Goal: Task Accomplishment & Management: Manage account settings

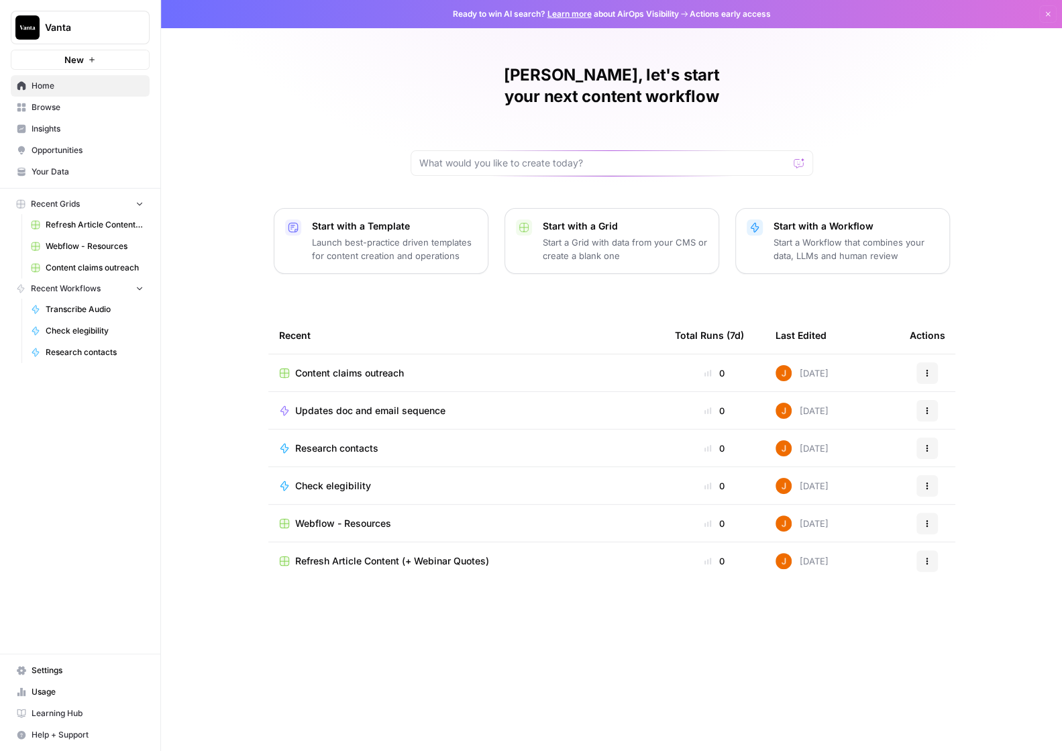
click at [68, 673] on span "Settings" at bounding box center [88, 670] width 112 height 12
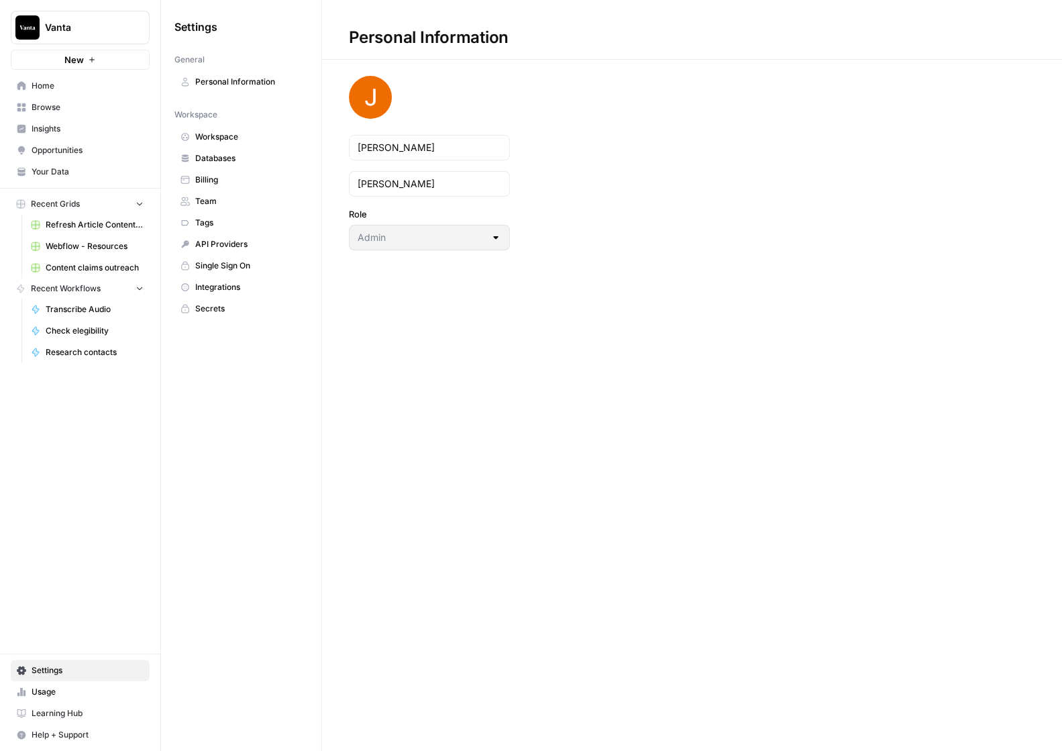
click at [231, 201] on span "Team" at bounding box center [248, 201] width 107 height 12
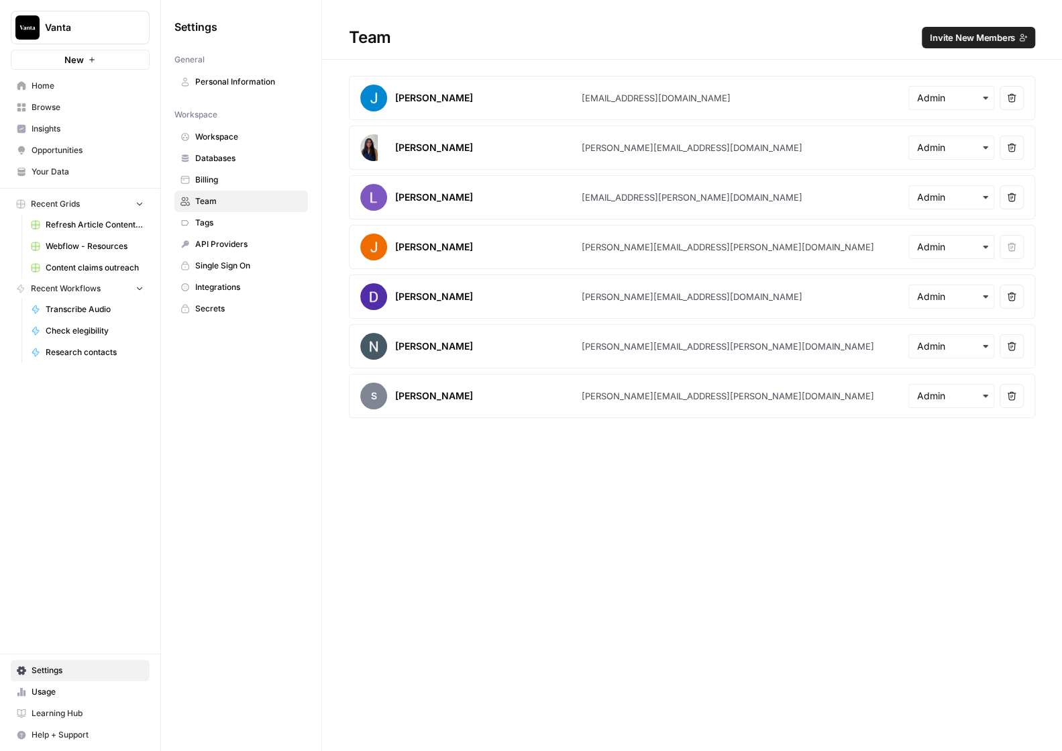
click at [969, 40] on span "Invite New Members" at bounding box center [972, 37] width 85 height 13
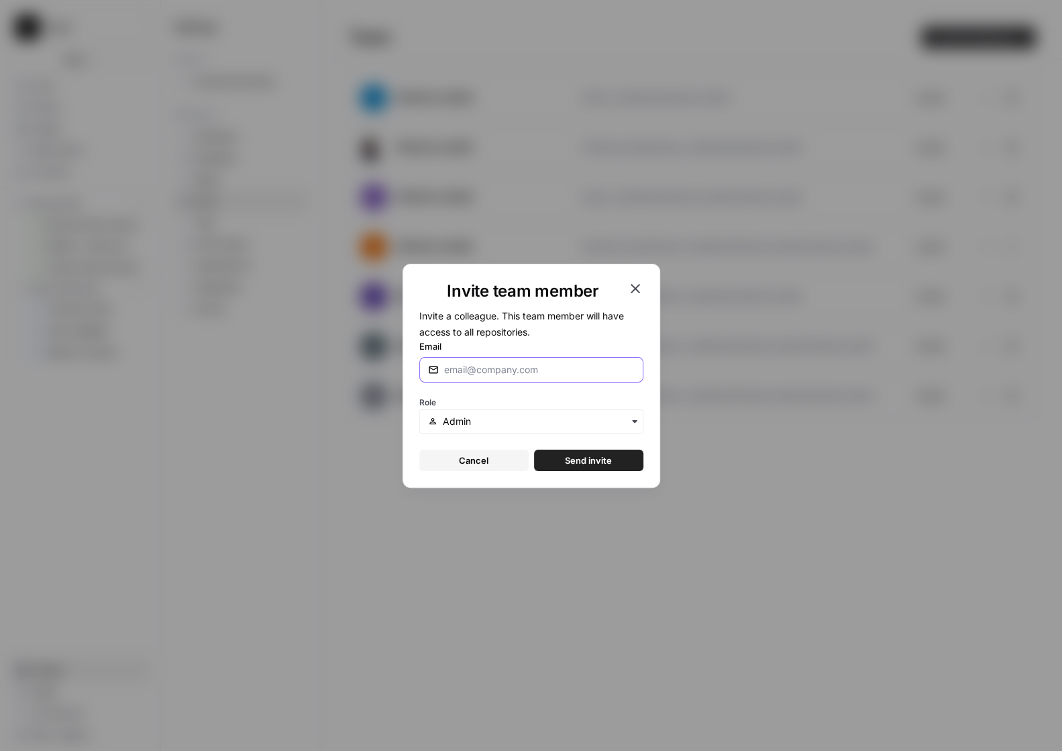
click at [486, 368] on input "Email" at bounding box center [539, 369] width 191 height 13
click at [542, 408] on div "Role" at bounding box center [531, 413] width 224 height 40
click at [538, 413] on div "button" at bounding box center [531, 421] width 224 height 24
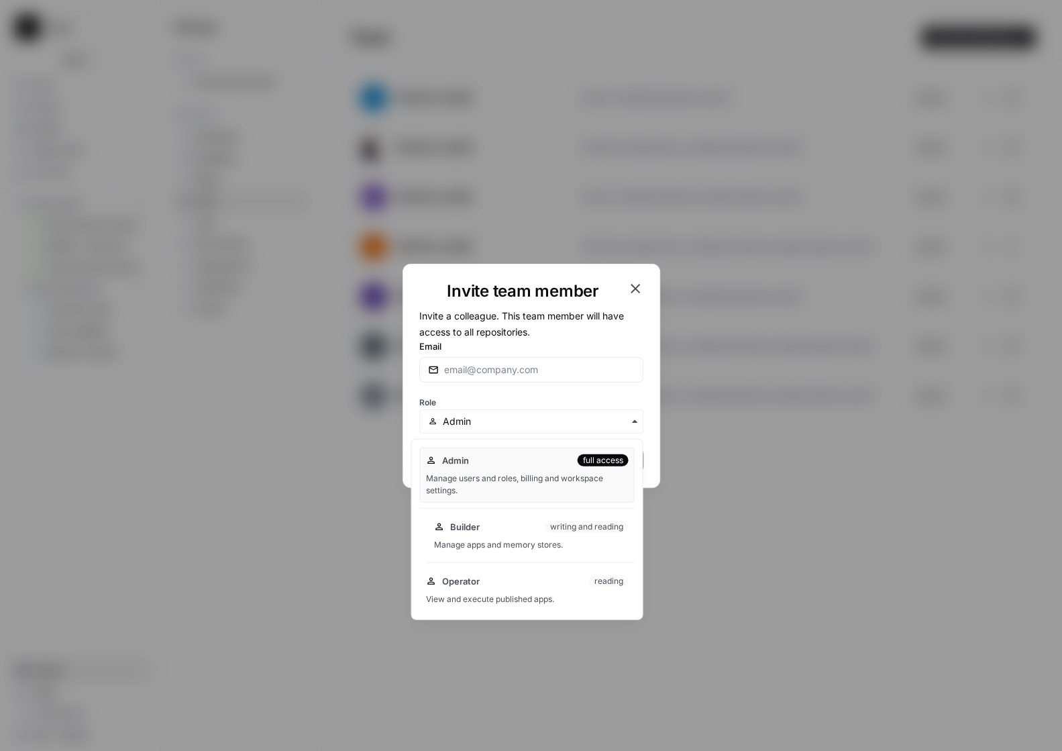
click at [520, 531] on div "Builder writing and reading" at bounding box center [530, 526] width 195 height 13
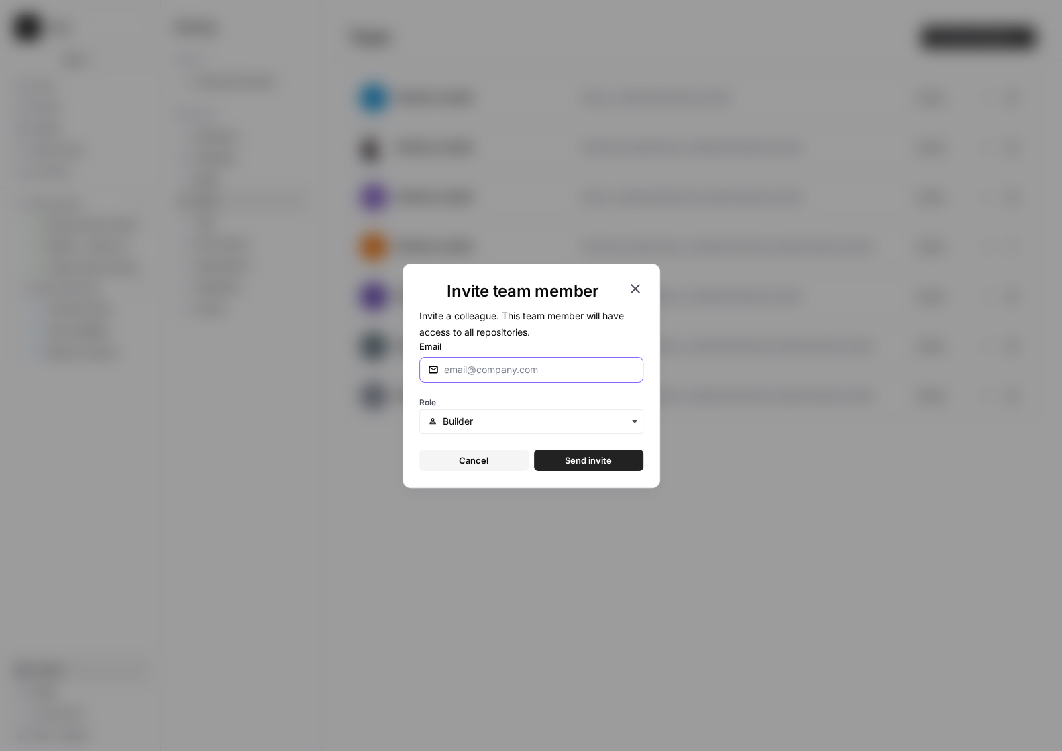
click at [500, 365] on input "Email" at bounding box center [539, 369] width 191 height 13
click at [498, 367] on input "eva" at bounding box center [539, 369] width 191 height 13
paste input "n.rowse@vanta.com"
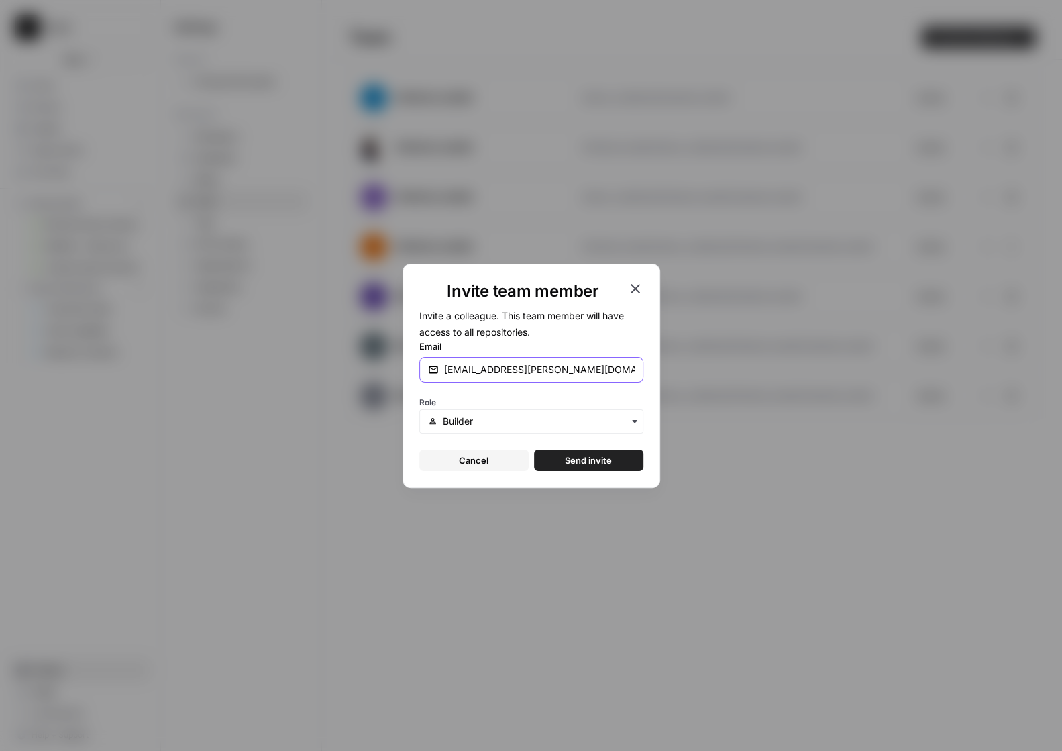
type input "evan.rowse@vanta.com"
click at [594, 462] on span "Send invite" at bounding box center [588, 460] width 47 height 13
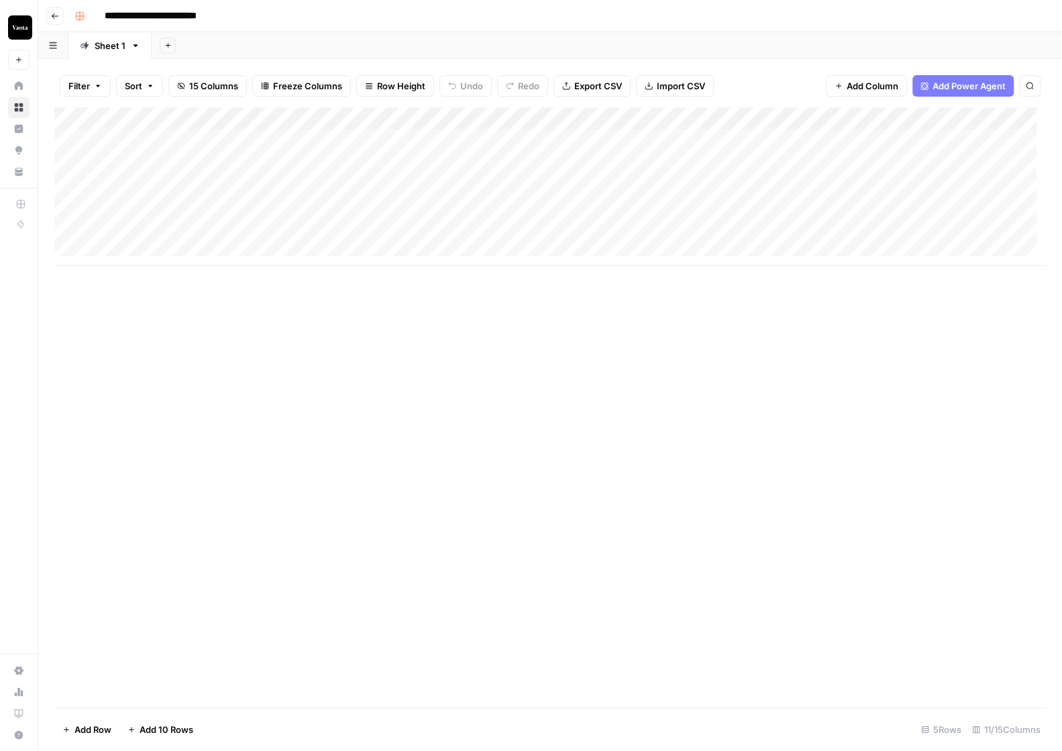
click at [737, 401] on div "Add Column" at bounding box center [550, 407] width 992 height 600
click at [568, 268] on div "Add Column" at bounding box center [550, 407] width 992 height 600
click at [796, 184] on div "Add Column" at bounding box center [550, 186] width 992 height 158
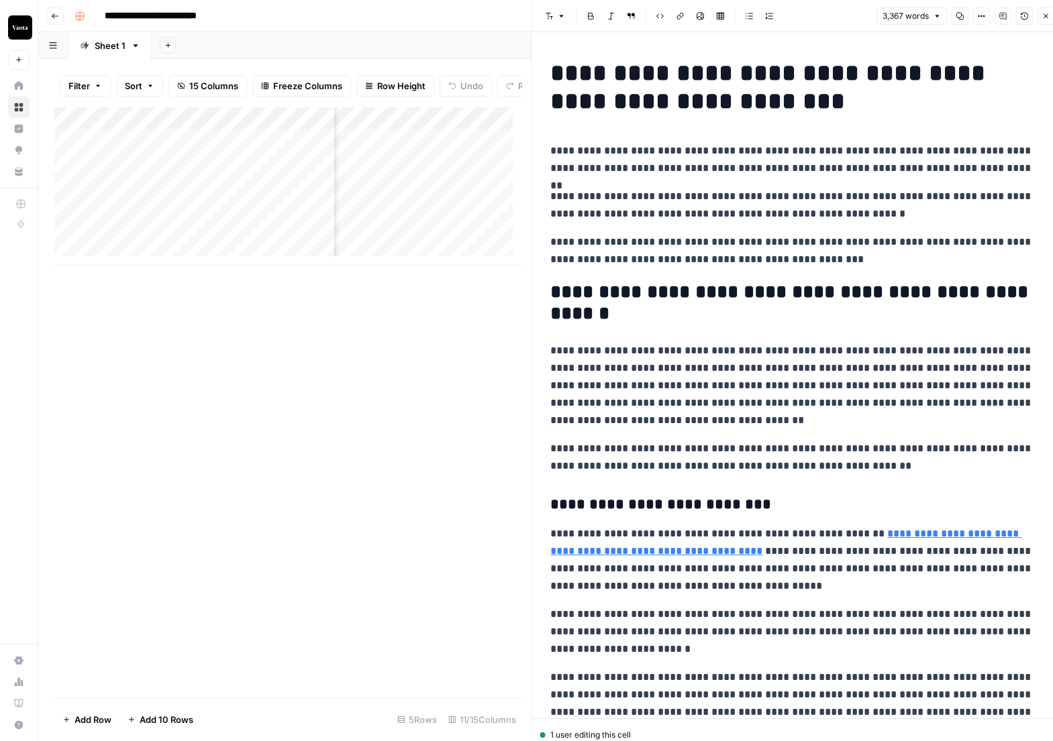
drag, startPoint x: 680, startPoint y: 15, endPoint x: 696, endPoint y: 9, distance: 17.8
click at [680, 15] on icon "button" at bounding box center [680, 16] width 7 height 7
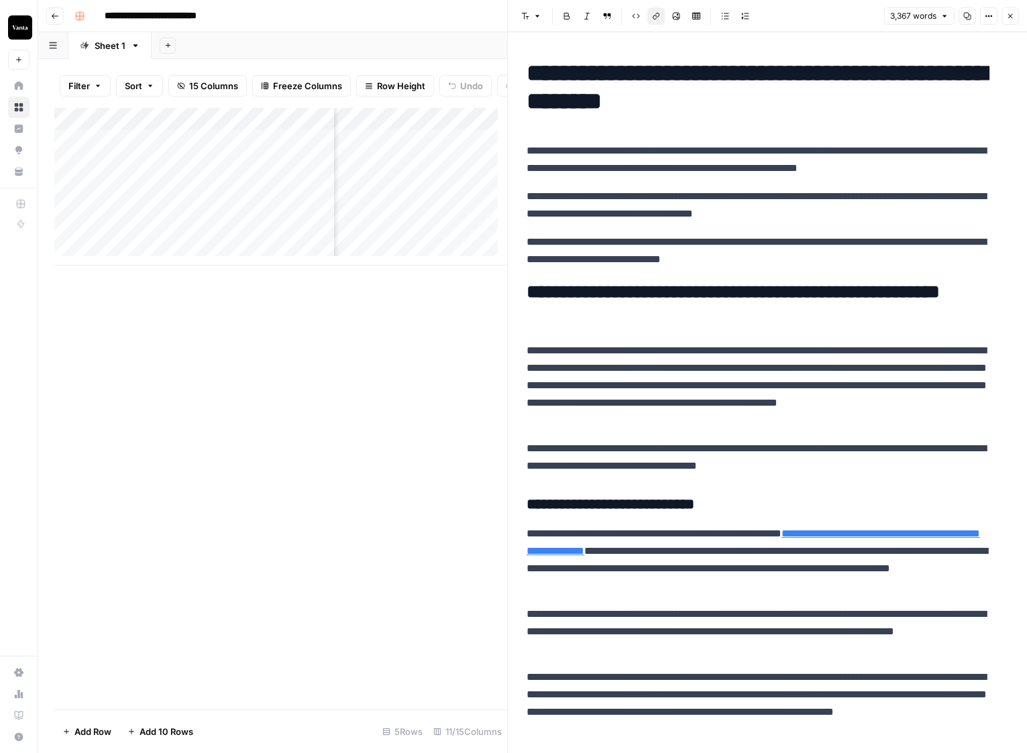
scroll to position [0, 638]
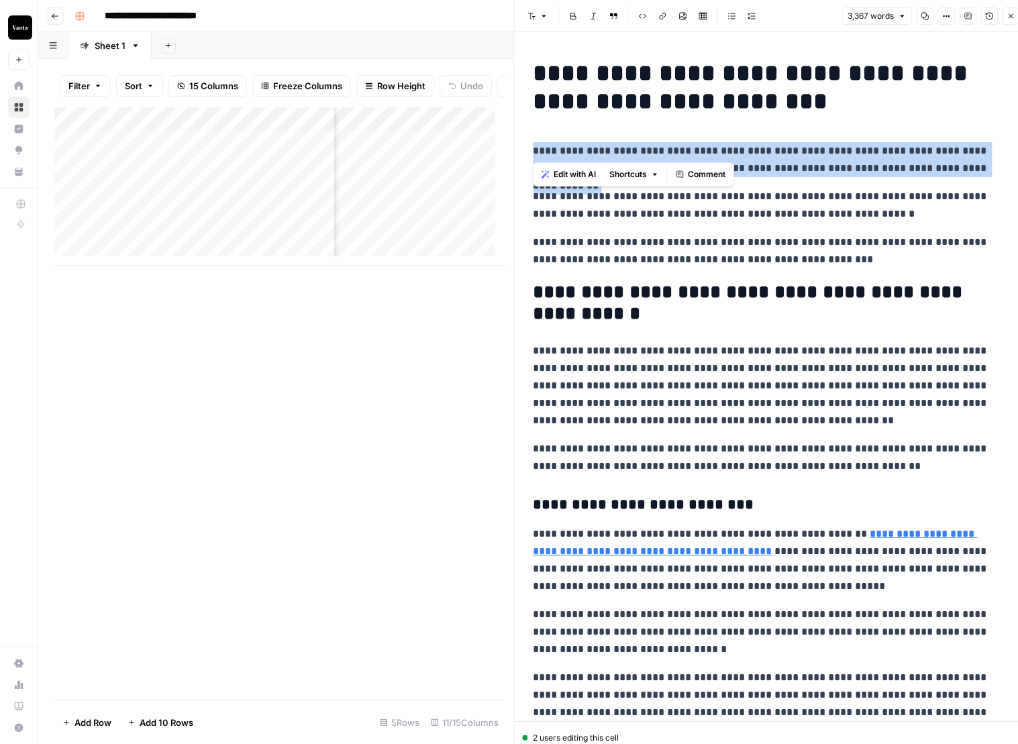
click at [704, 219] on span "Comment" at bounding box center [707, 220] width 38 height 12
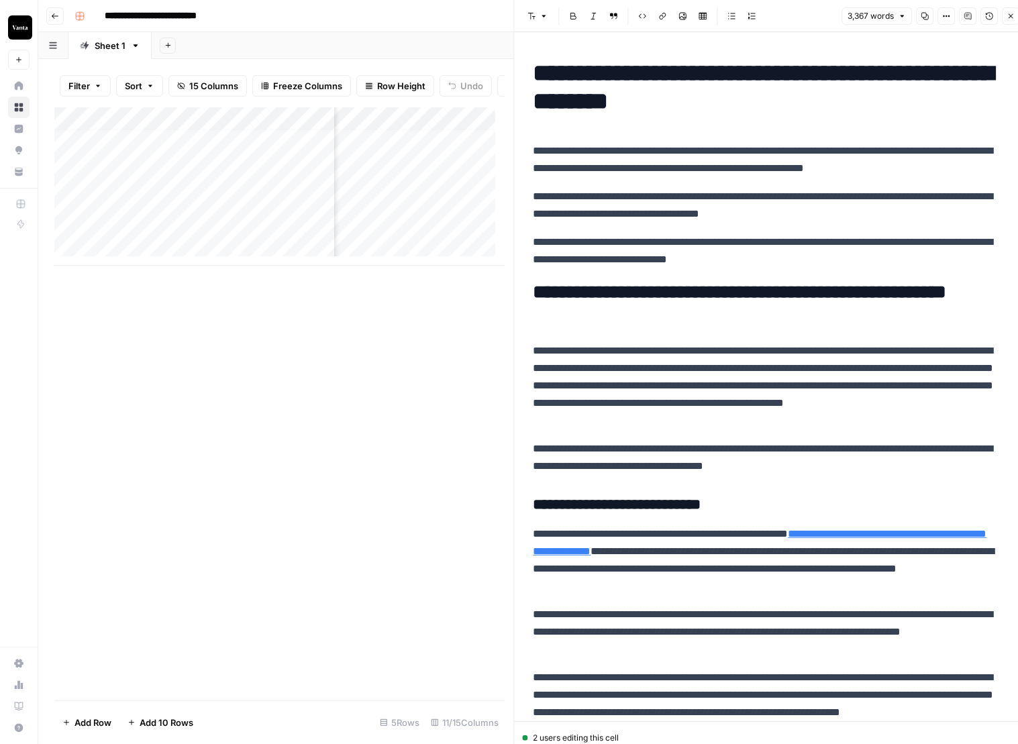
click at [1012, 17] on icon "button" at bounding box center [1010, 16] width 8 height 8
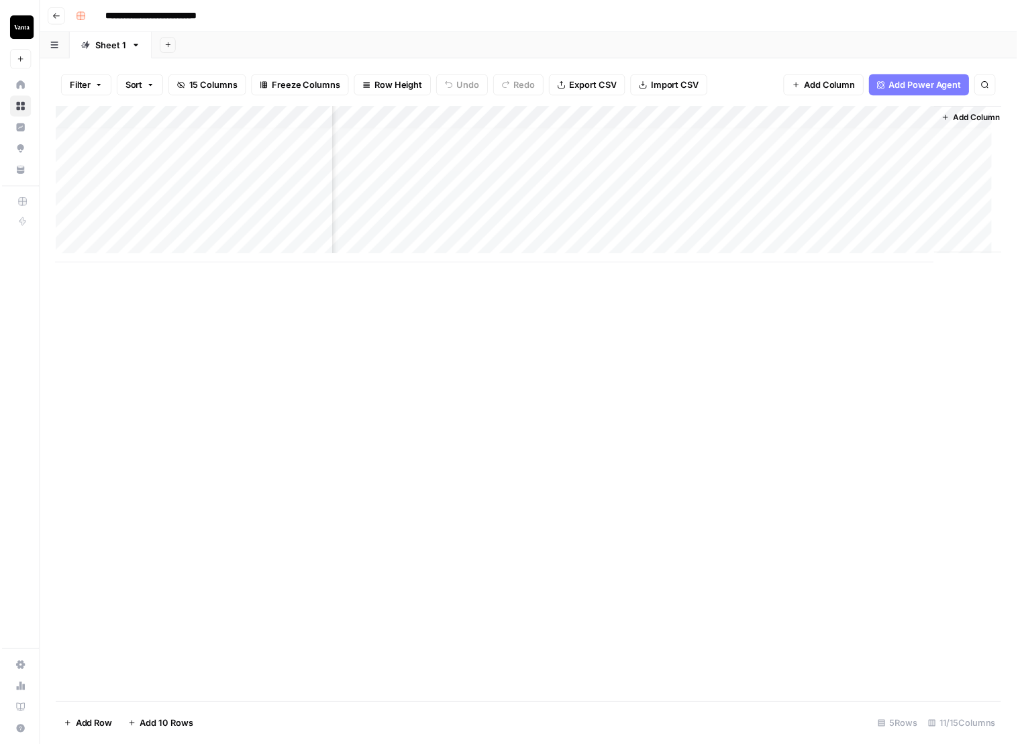
scroll to position [9, 651]
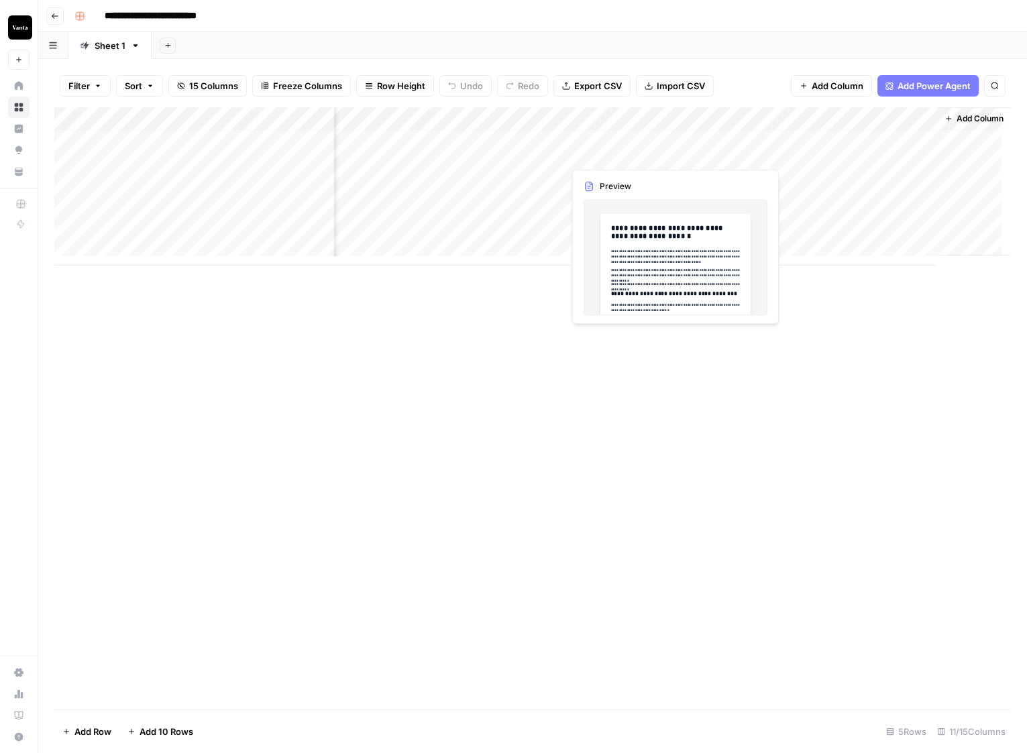
click at [676, 150] on div "Add Column" at bounding box center [532, 186] width 957 height 158
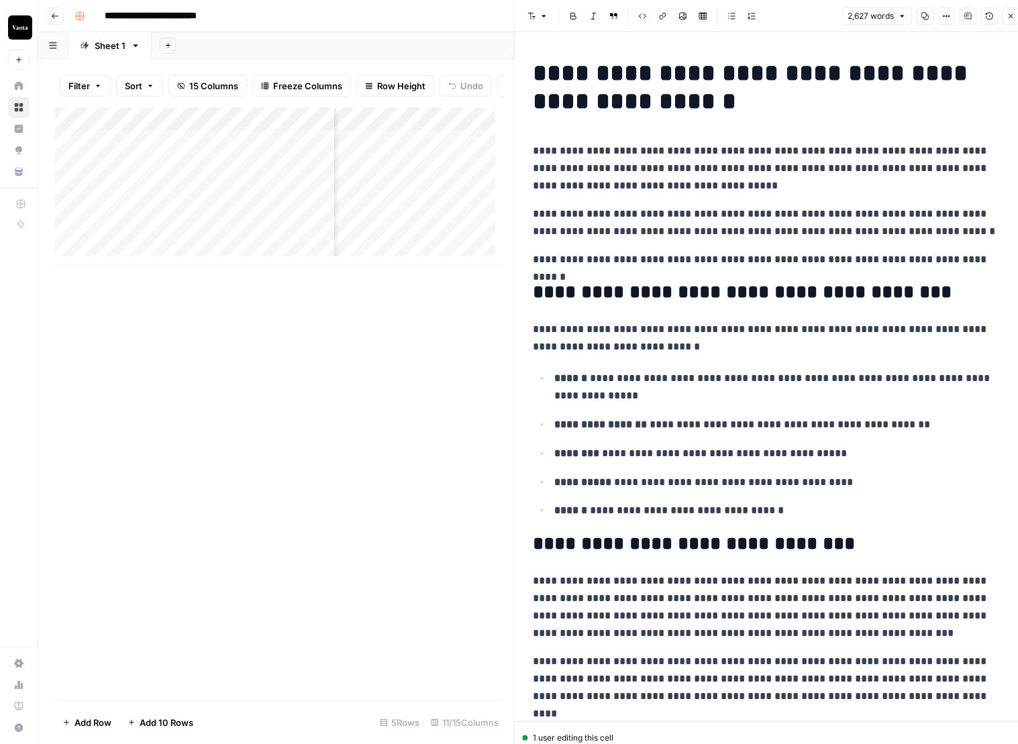
click at [1014, 11] on button "Close" at bounding box center [1010, 15] width 17 height 17
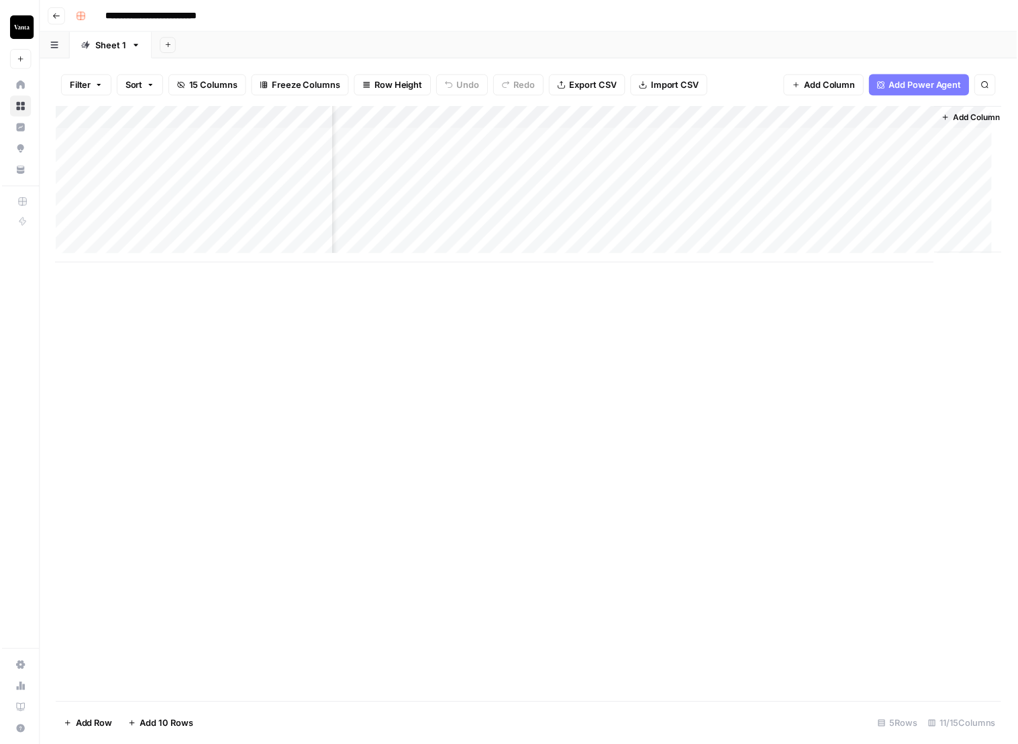
scroll to position [0, 635]
click at [694, 135] on div "Add Column" at bounding box center [532, 186] width 957 height 158
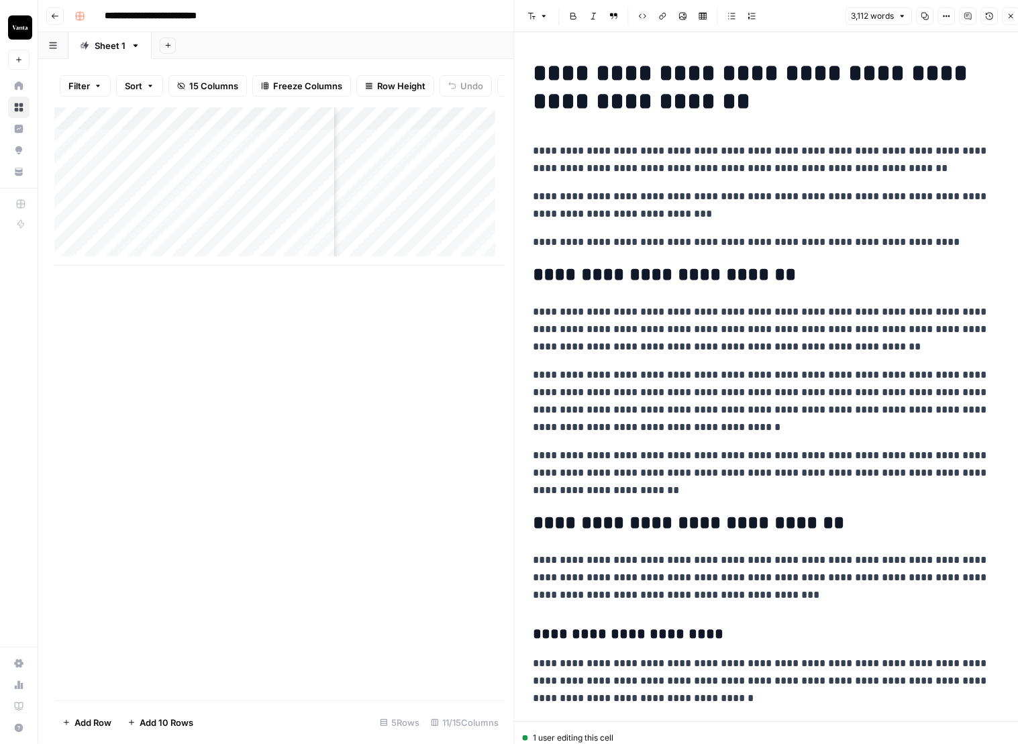
click at [683, 85] on h1 "**********" at bounding box center [766, 87] width 466 height 56
click at [668, 19] on button "Link" at bounding box center [662, 15] width 17 height 17
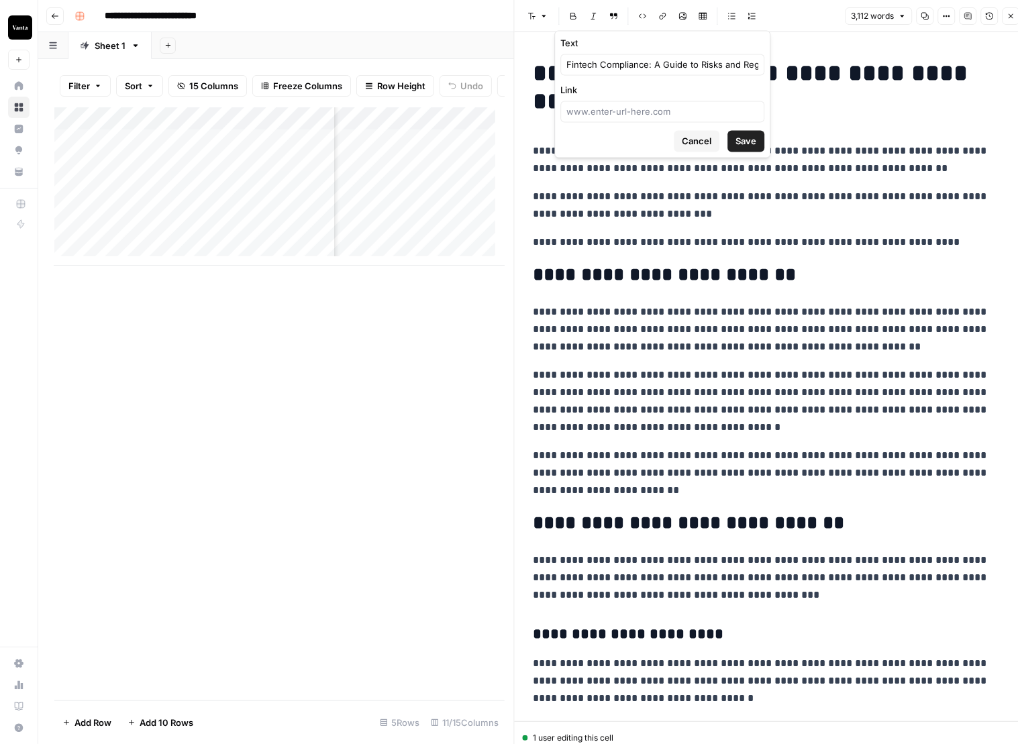
click at [1013, 13] on icon "button" at bounding box center [1010, 16] width 8 height 8
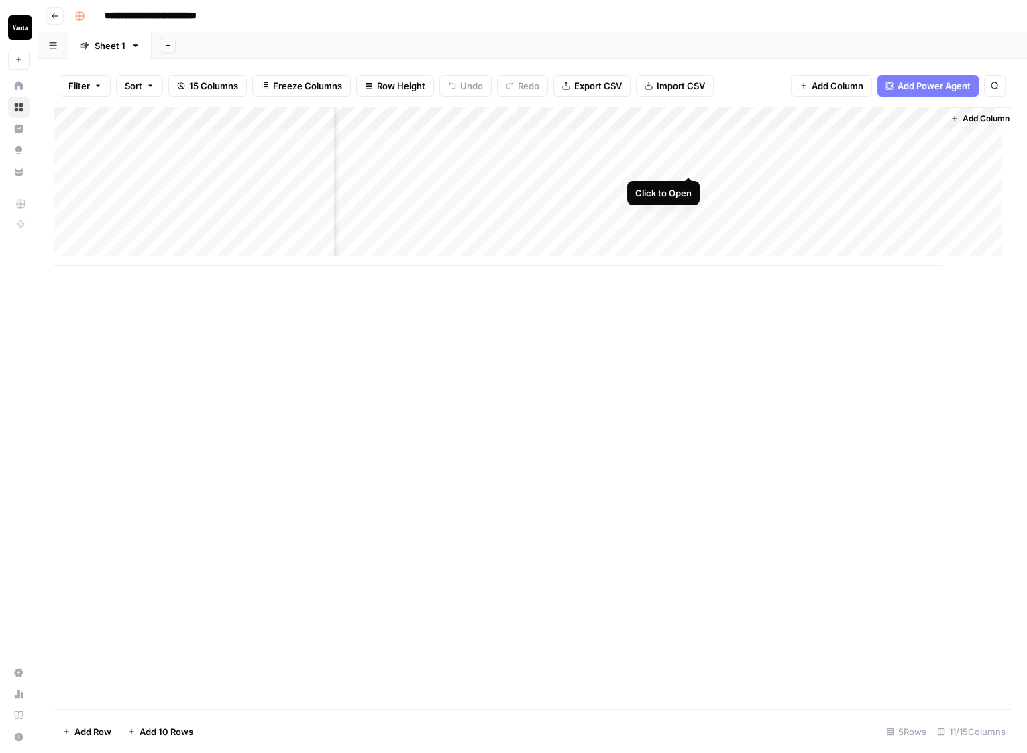
click at [692, 164] on div "Add Column" at bounding box center [532, 186] width 957 height 158
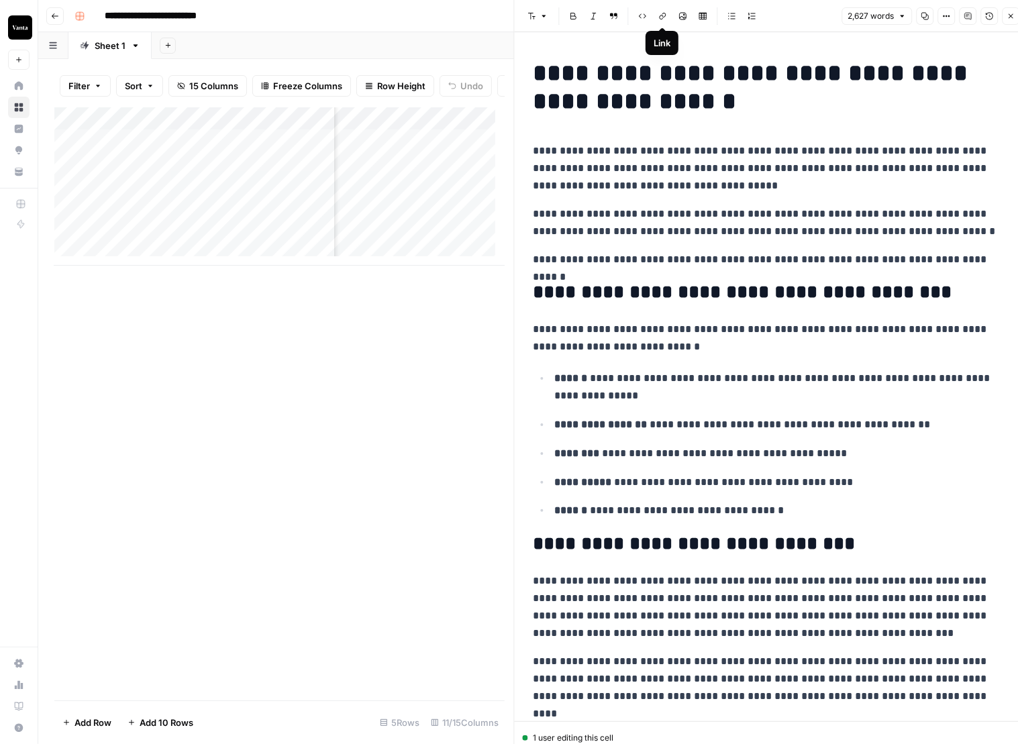
click at [662, 17] on icon "button" at bounding box center [662, 16] width 7 height 7
click at [733, 87] on h1 "**********" at bounding box center [766, 87] width 466 height 56
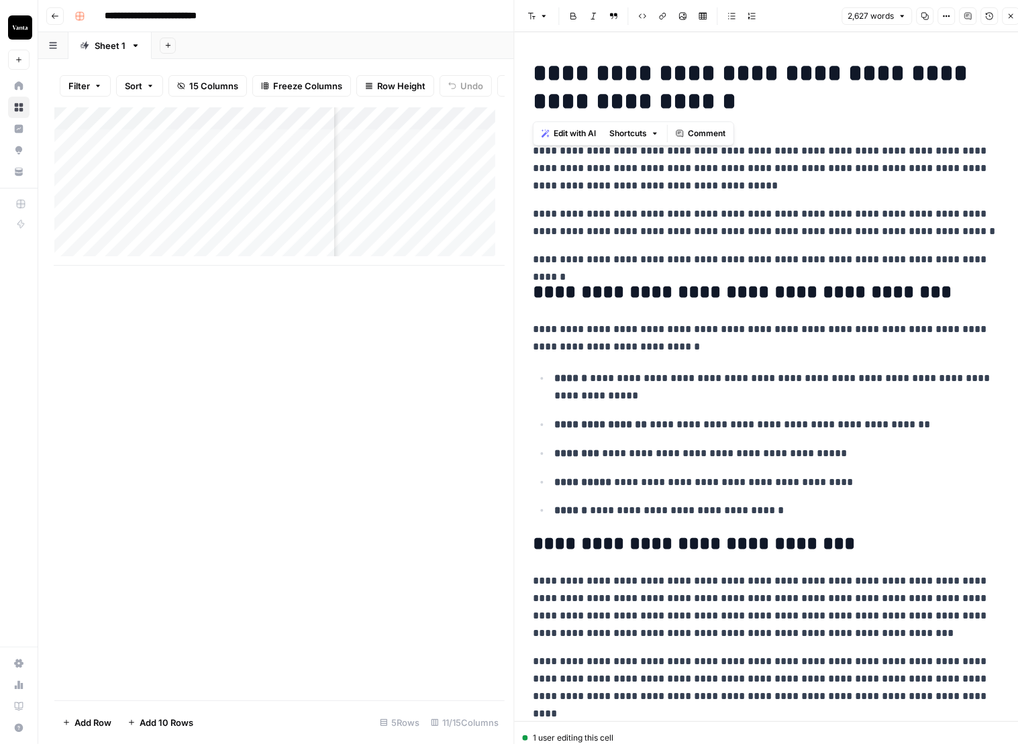
copy h1 "**********"
click at [665, 19] on icon "button" at bounding box center [663, 16] width 8 height 8
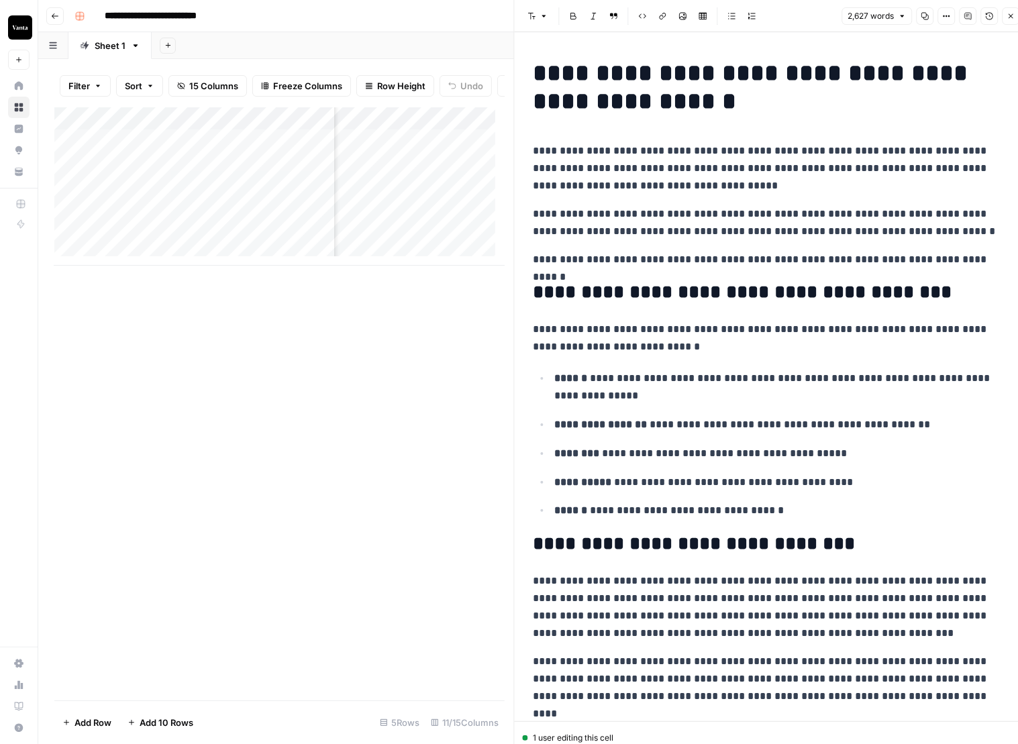
click at [950, 15] on button "Options" at bounding box center [945, 15] width 17 height 17
click at [913, 77] on span "Copy Link" at bounding box center [906, 75] width 64 height 13
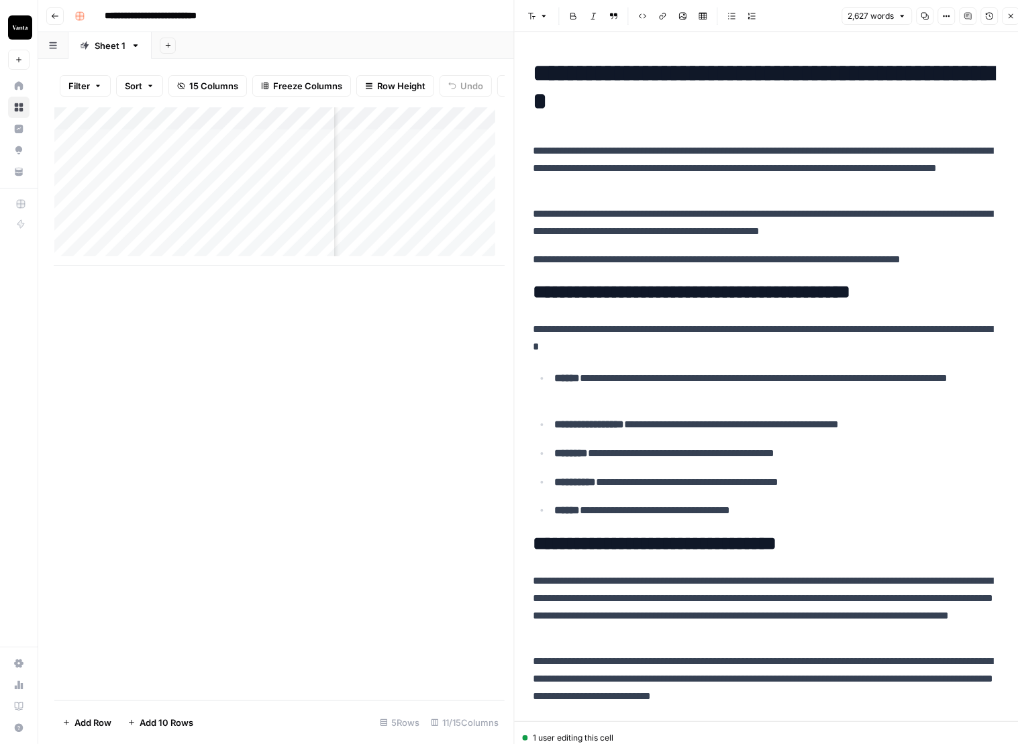
scroll to position [0, 827]
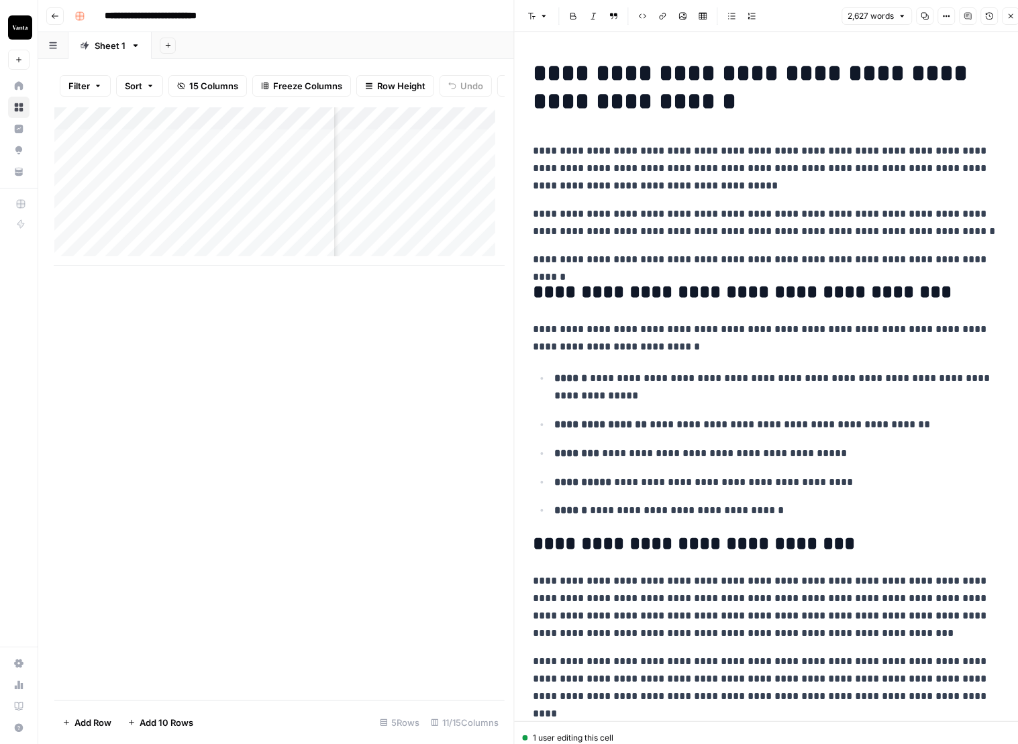
click at [427, 192] on div "Add Column" at bounding box center [279, 186] width 450 height 158
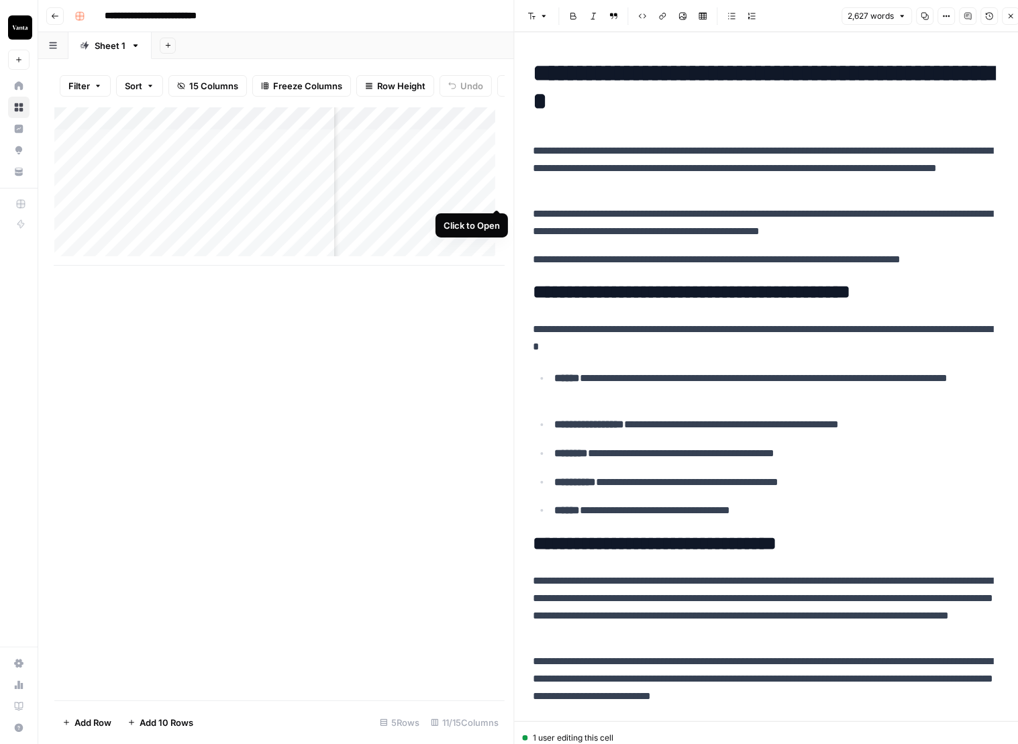
click at [492, 196] on div "Add Column" at bounding box center [279, 186] width 450 height 158
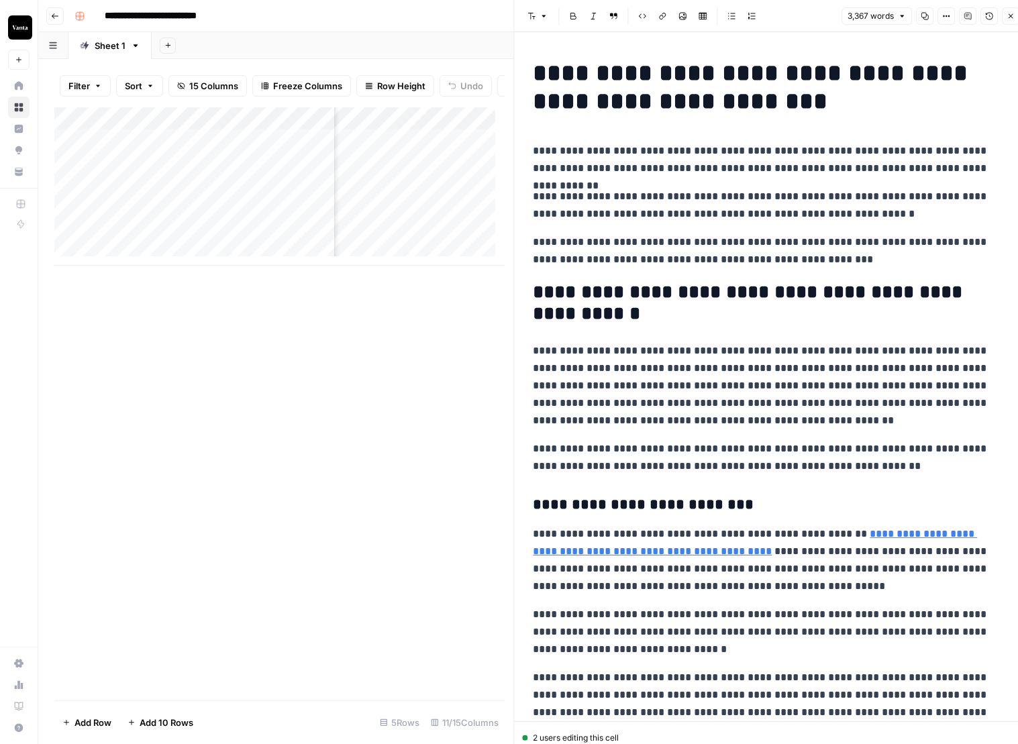
click at [736, 89] on h1 "**********" at bounding box center [766, 87] width 466 height 56
copy h1 "**********"
click at [664, 15] on icon "button" at bounding box center [663, 16] width 8 height 8
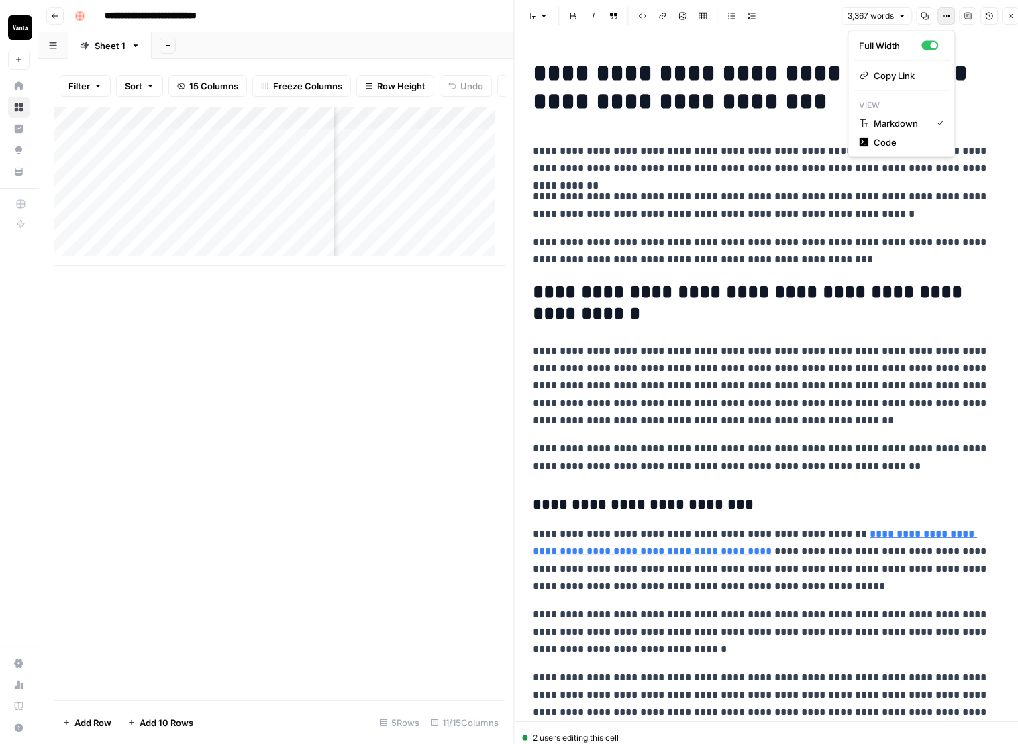
click at [945, 19] on icon "button" at bounding box center [946, 16] width 8 height 8
click at [895, 76] on span "Copy Link" at bounding box center [906, 75] width 64 height 13
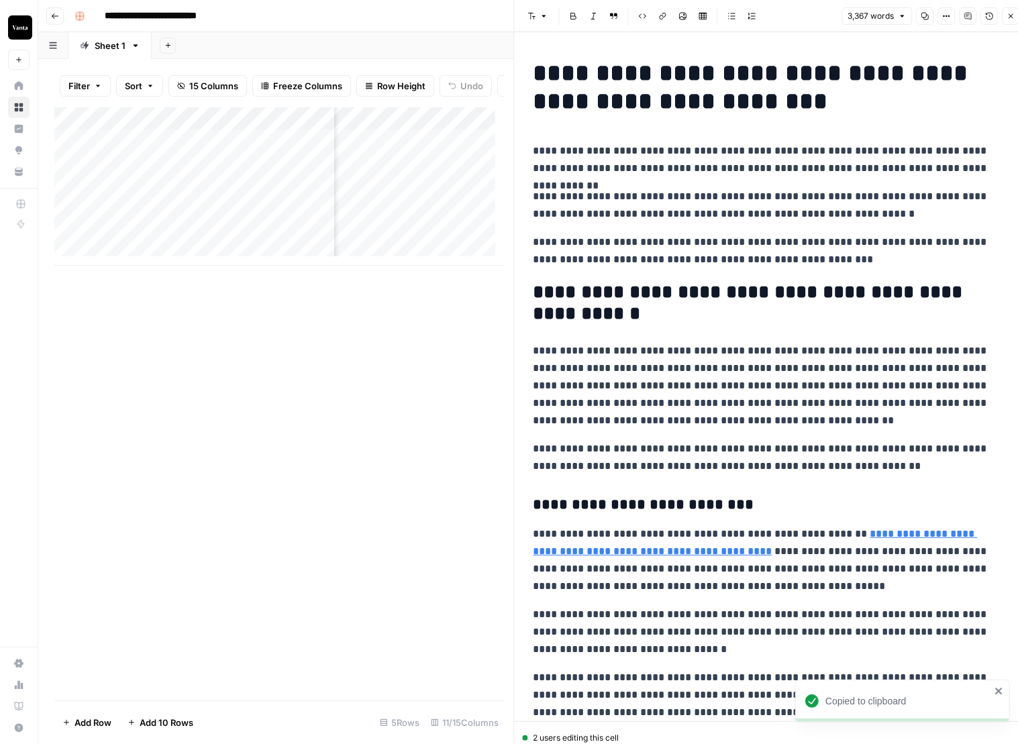
click at [459, 151] on div "Add Column" at bounding box center [279, 186] width 450 height 158
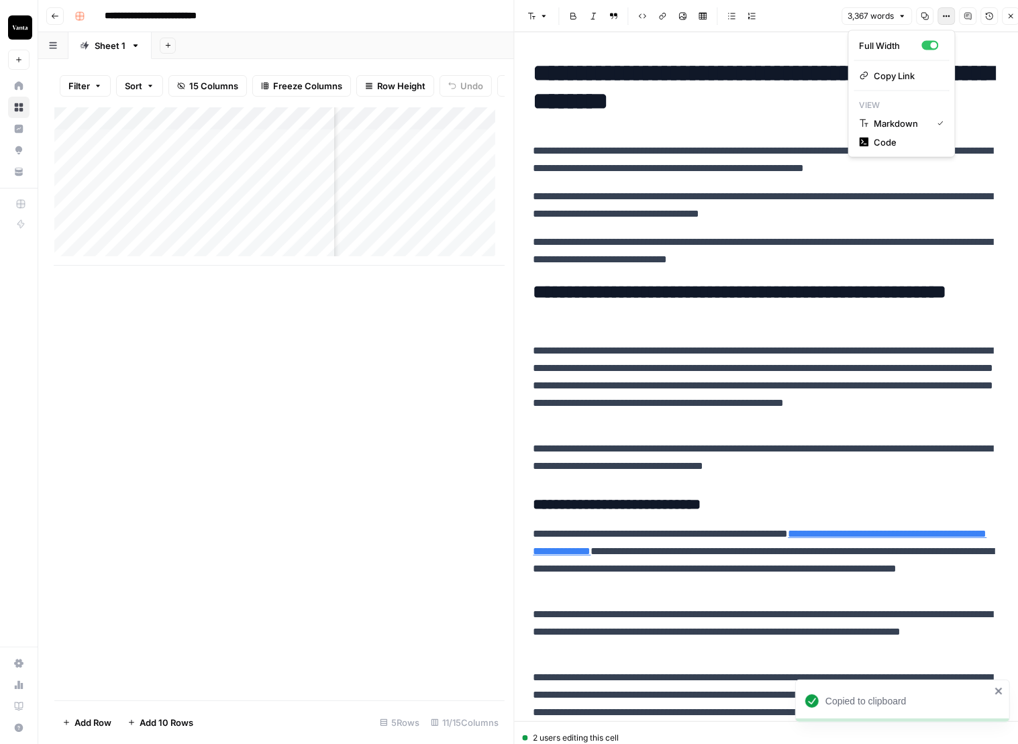
click at [942, 13] on icon "button" at bounding box center [946, 16] width 8 height 8
click at [394, 148] on div "Add Column" at bounding box center [279, 186] width 450 height 158
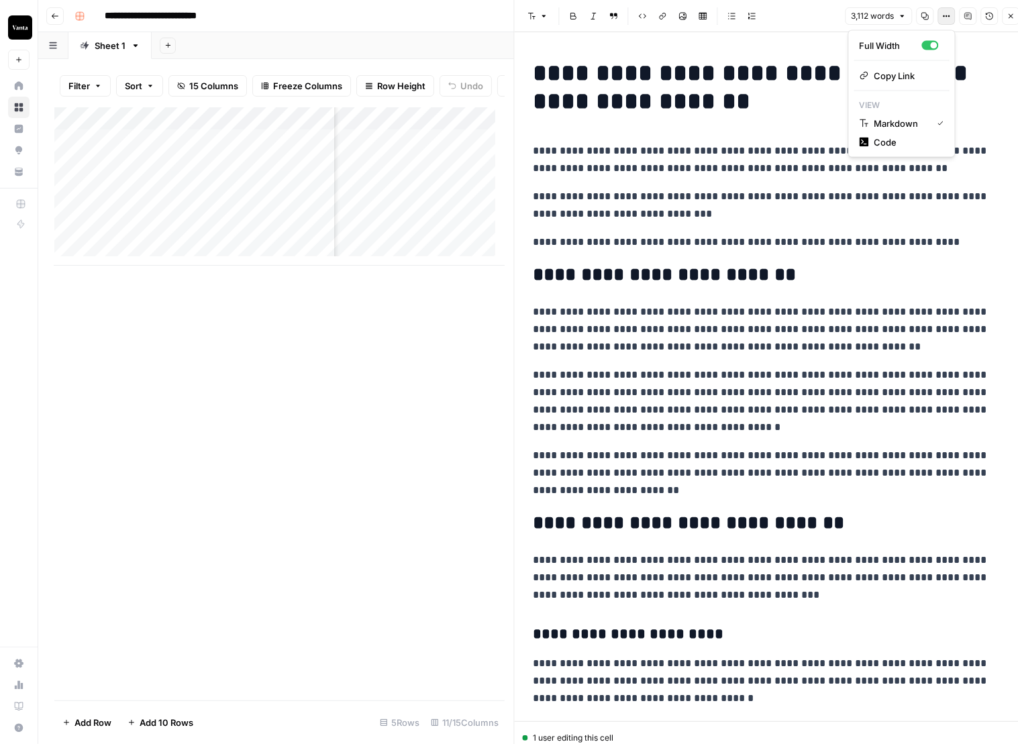
click at [947, 14] on icon "button" at bounding box center [946, 16] width 8 height 8
drag, startPoint x: 884, startPoint y: 75, endPoint x: 194, endPoint y: 81, distance: 690.3
click at [884, 75] on span "Copy Link" at bounding box center [906, 75] width 64 height 13
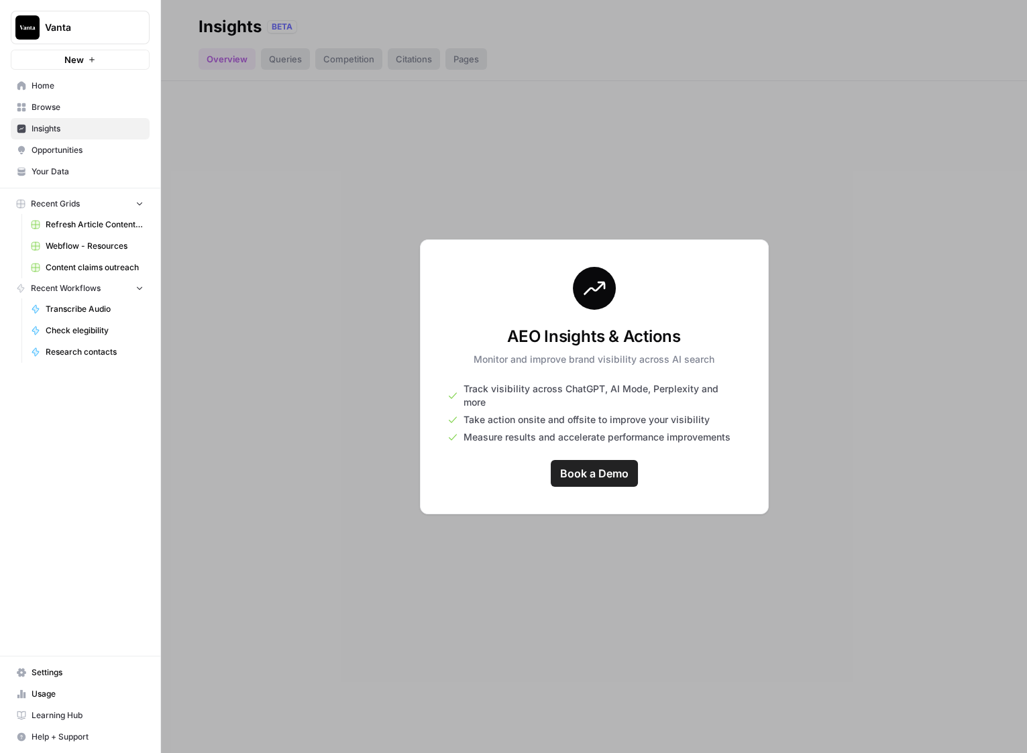
click at [52, 106] on span "Browse" at bounding box center [88, 107] width 112 height 12
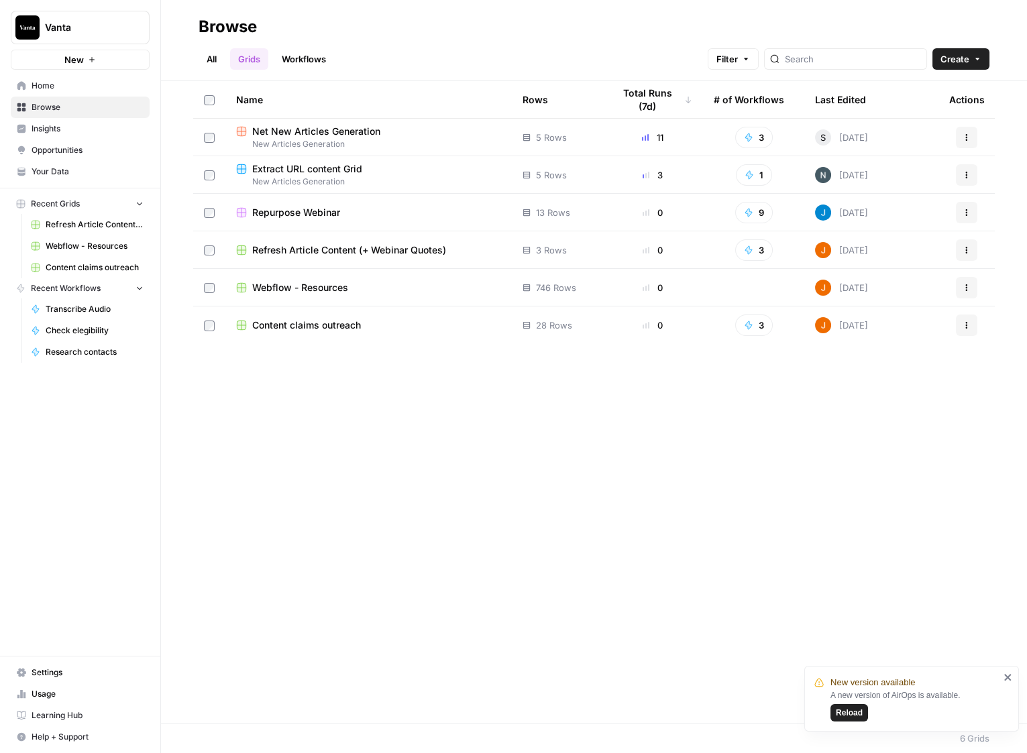
click at [115, 272] on span "Content claims outreach" at bounding box center [95, 268] width 98 height 12
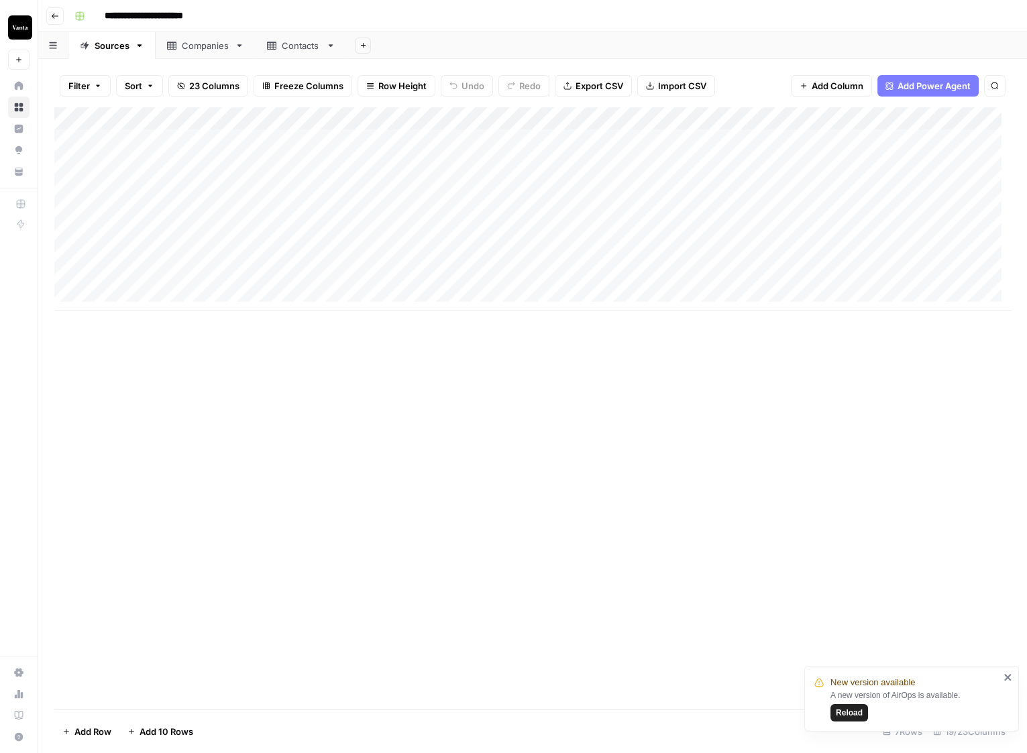
click at [841, 717] on span "Reload" at bounding box center [849, 713] width 27 height 12
